Goal: Information Seeking & Learning: Learn about a topic

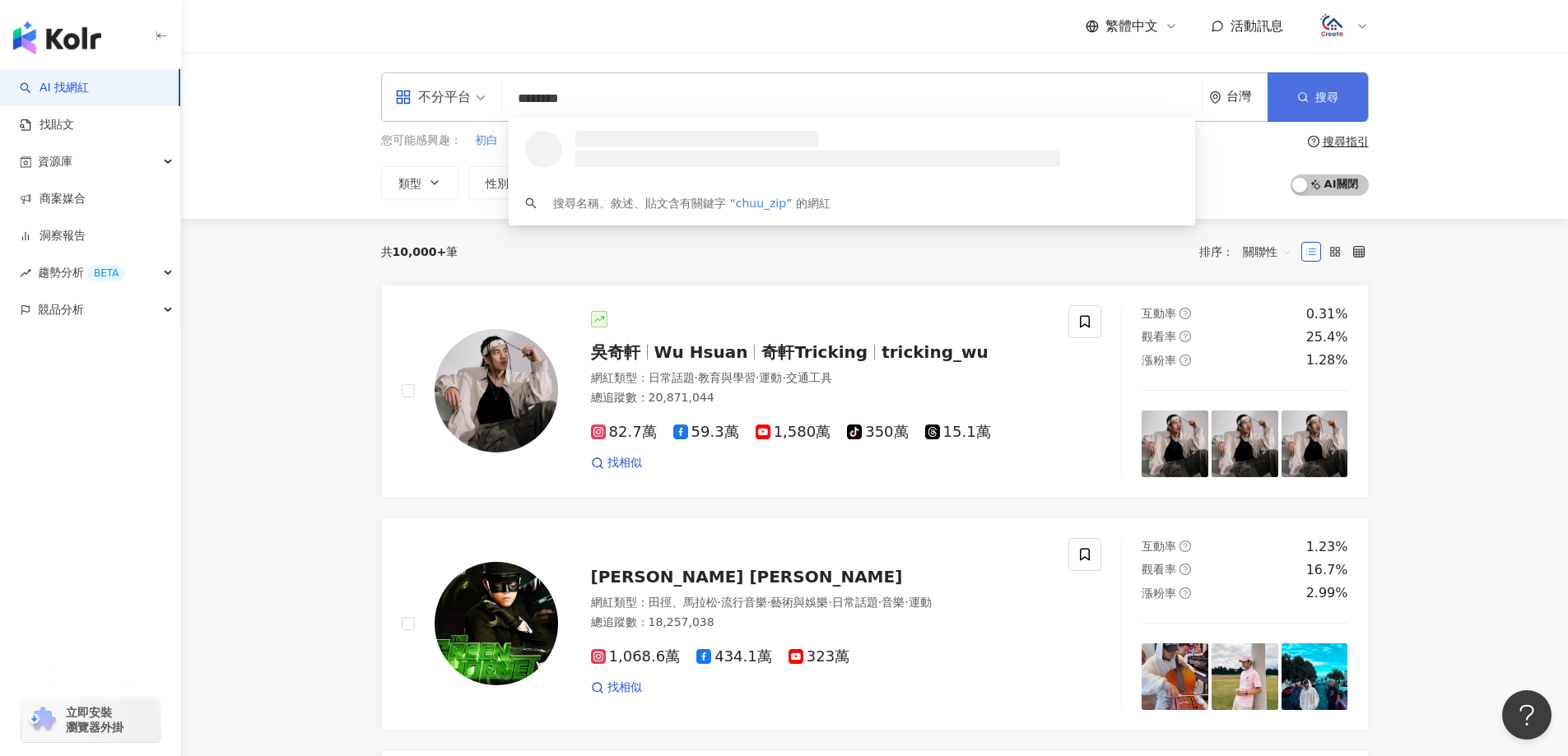
type input "********"
click at [1326, 91] on span "搜尋" at bounding box center [1326, 97] width 23 height 13
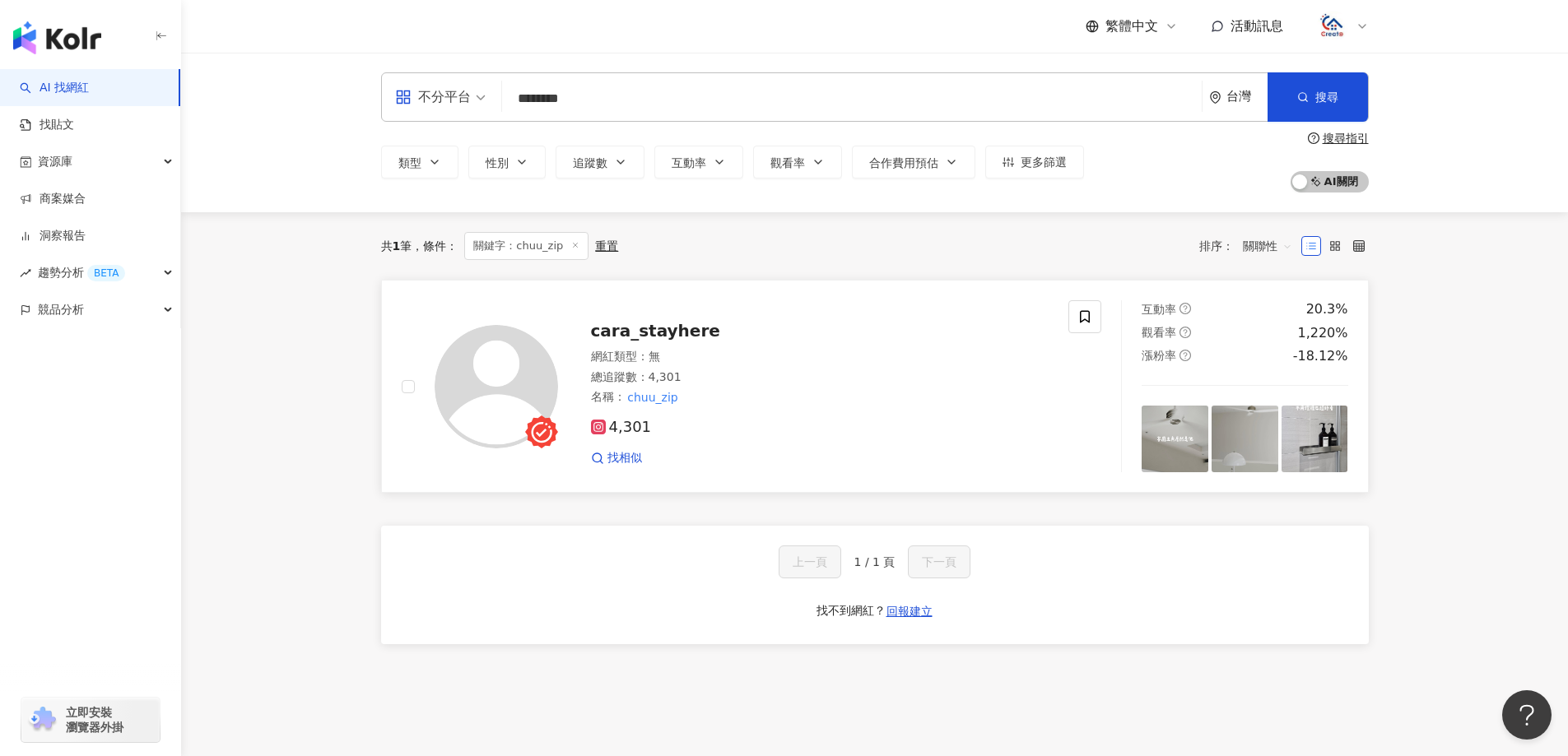
click at [653, 336] on span "cara_stayhere" at bounding box center [656, 330] width 129 height 20
